Goal: Task Accomplishment & Management: Complete application form

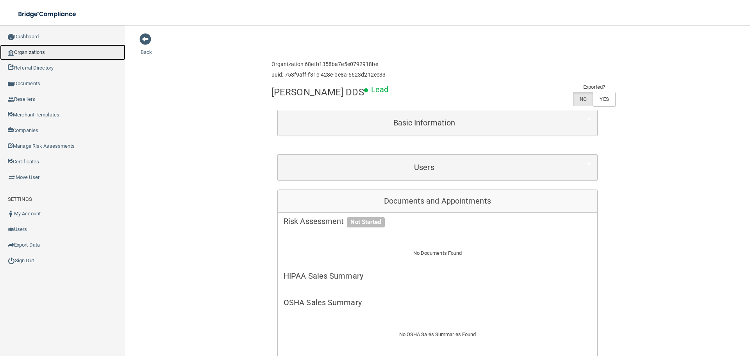
click at [48, 53] on link "Organizations" at bounding box center [62, 53] width 125 height 16
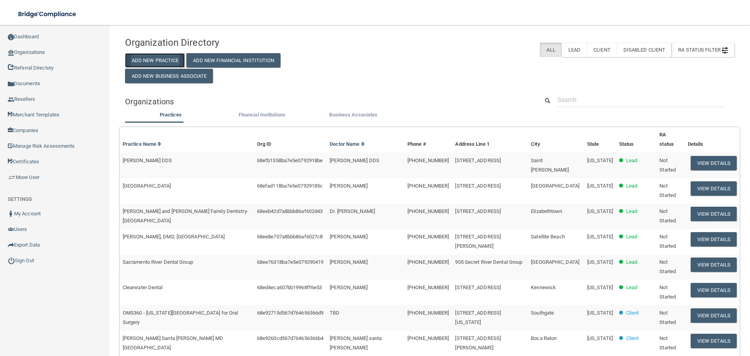
click at [160, 53] on button "Add New Practice" at bounding box center [155, 60] width 60 height 14
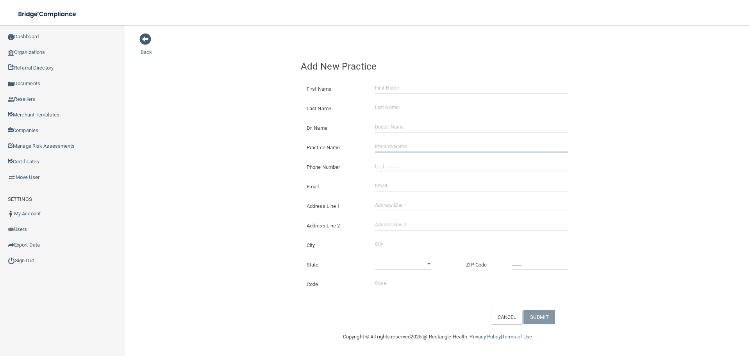
click at [430, 146] on input "Practice Name" at bounding box center [471, 147] width 193 height 12
paste input "Mountain Lakes Family Dentistry"
type input "Mountain Lakes Family Dentistry"
click at [400, 167] on input "(___) ___-____" at bounding box center [471, 166] width 193 height 12
paste input "864) 722-9255"
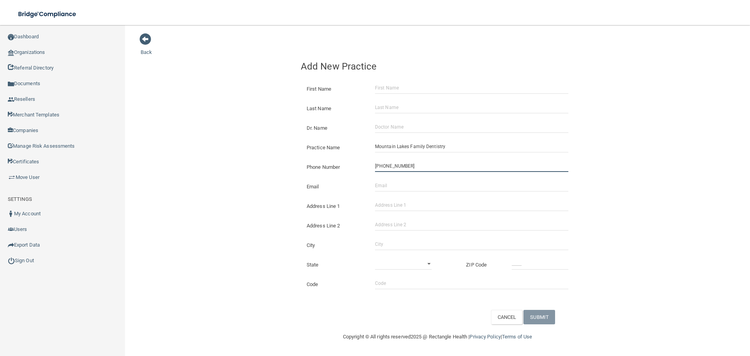
type input "[PHONE_NUMBER]"
click at [381, 202] on input "Address Line 1" at bounding box center [471, 205] width 193 height 12
paste input "[STREET_ADDRESS]"
type input "[STREET_ADDRESS]"
click at [384, 242] on input "City" at bounding box center [471, 244] width 193 height 12
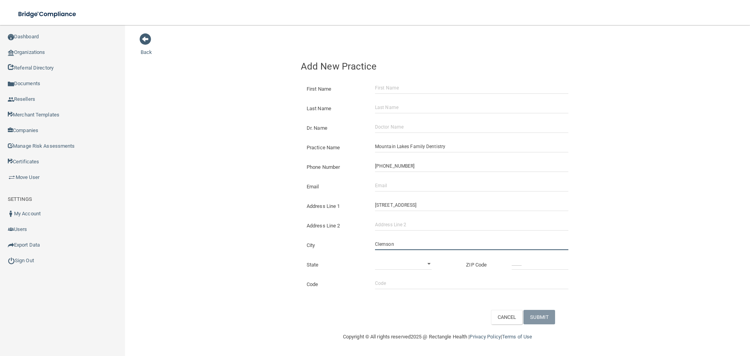
type input "Clemson"
click at [409, 258] on select "[US_STATE] [US_STATE] [US_STATE] [US_STATE] [US_STATE] [US_STATE] [US_STATE] [U…" at bounding box center [403, 264] width 57 height 12
select select "40"
click at [375, 258] on select "[US_STATE] [US_STATE] [US_STATE] [US_STATE] [US_STATE] [US_STATE] [US_STATE] [U…" at bounding box center [403, 264] width 57 height 12
click at [515, 262] on input "_____" at bounding box center [539, 264] width 57 height 12
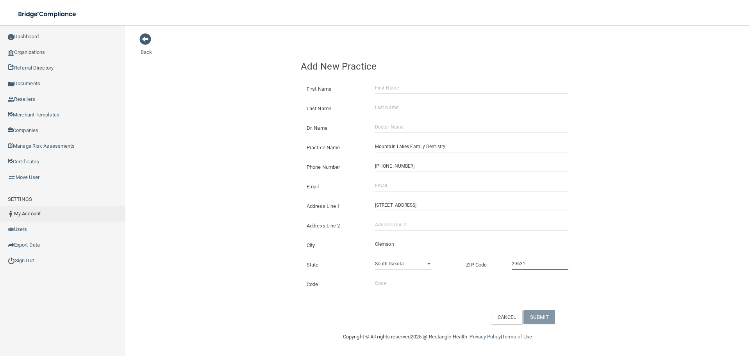
type input "29631"
click at [411, 185] on input "Email" at bounding box center [471, 186] width 193 height 12
paste input "[EMAIL_ADDRESS][DOMAIN_NAME]"
type input "[EMAIL_ADDRESS][DOMAIN_NAME]"
drag, startPoint x: 271, startPoint y: 198, endPoint x: 257, endPoint y: 201, distance: 14.1
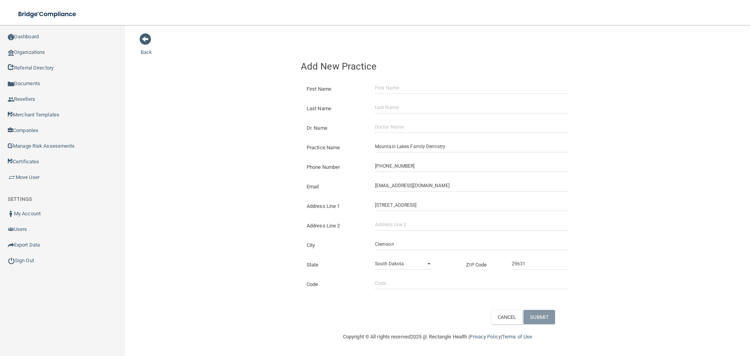
click at [271, 198] on div "Back Add New Practice First Name Last Name Dr. Name Practice Name Mountain Lake…" at bounding box center [437, 178] width 593 height 291
click at [398, 100] on div "Last Name" at bounding box center [437, 106] width 285 height 20
click at [389, 92] on input "First Name" at bounding box center [471, 88] width 193 height 12
paste input "[PERSON_NAME]"
click at [401, 88] on input "[PERSON_NAME]" at bounding box center [471, 88] width 193 height 12
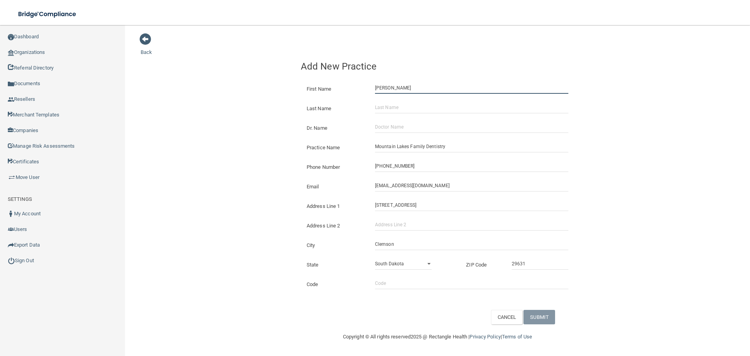
click at [401, 88] on input "[PERSON_NAME]" at bounding box center [471, 88] width 193 height 12
type input "Kymla"
click at [400, 100] on div "Last Name" at bounding box center [437, 106] width 285 height 20
click at [400, 104] on input "Last Name" at bounding box center [471, 108] width 193 height 12
paste input "[PERSON_NAME]"
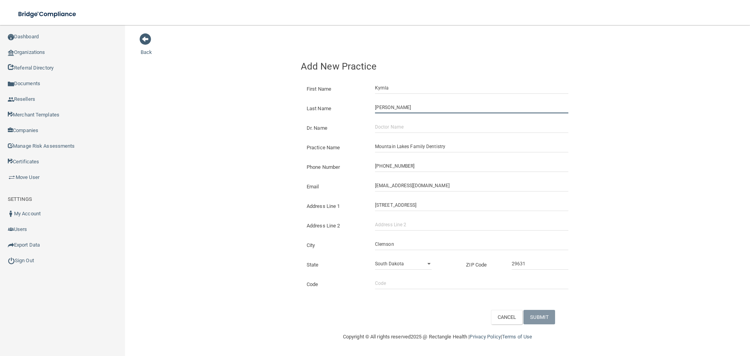
type input "[PERSON_NAME]"
drag, startPoint x: 395, startPoint y: 186, endPoint x: 374, endPoint y: 187, distance: 20.7
click at [374, 187] on div "[EMAIL_ADDRESS][DOMAIN_NAME] The email address is already taken" at bounding box center [471, 186] width 205 height 12
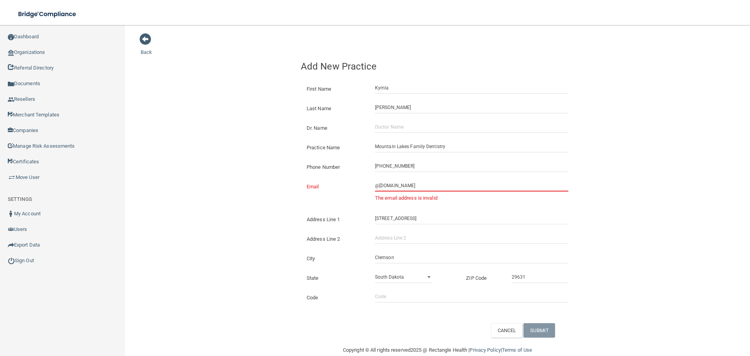
type input "@[DOMAIN_NAME]"
click at [392, 132] on input "Dr. Name" at bounding box center [471, 127] width 193 height 12
paste input "drmacrae"
type input "drmacrae"
click at [375, 190] on input "@[DOMAIN_NAME]" at bounding box center [471, 186] width 193 height 12
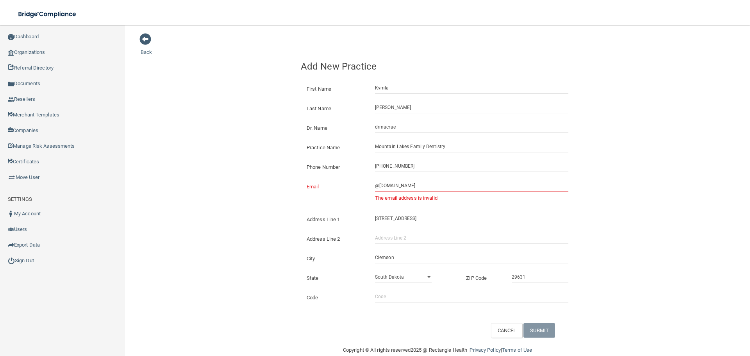
paste input "drmacrae"
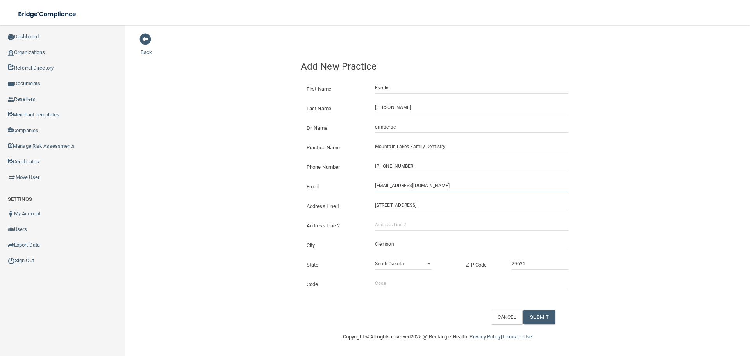
type input "[EMAIL_ADDRESS][DOMAIN_NAME]"
click at [380, 129] on input "drmacrae" at bounding box center [471, 127] width 193 height 12
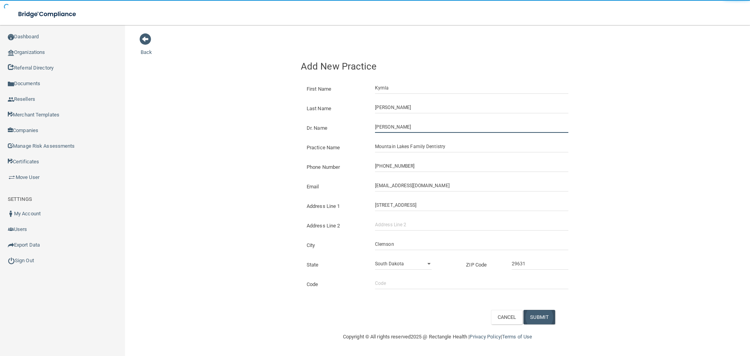
type input "[PERSON_NAME]"
click at [551, 314] on button "SUBMIT" at bounding box center [539, 317] width 32 height 14
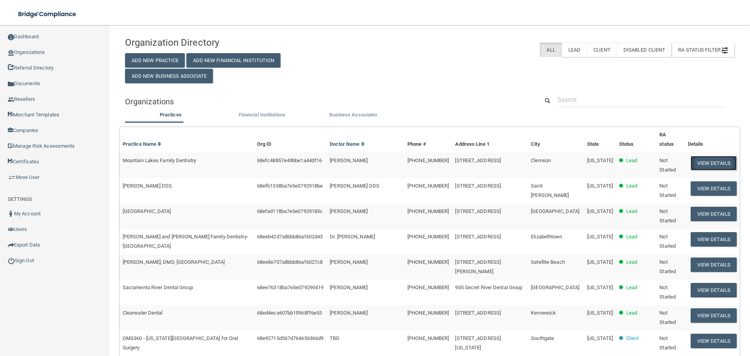
click at [709, 157] on button "View Details" at bounding box center [713, 163] width 46 height 14
